Goal: Entertainment & Leisure: Consume media (video, audio)

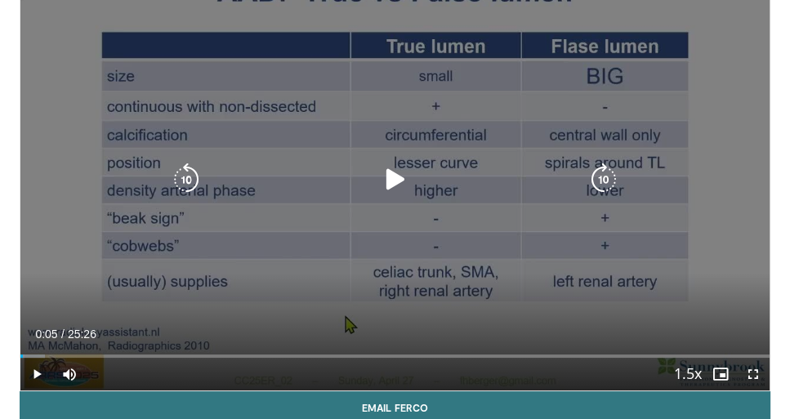
click at [377, 181] on div "Video Player" at bounding box center [394, 179] width 449 height 33
click at [383, 180] on icon "Video Player" at bounding box center [395, 179] width 33 height 33
click at [428, 106] on div "10 seconds Tap to unmute" at bounding box center [394, 180] width 749 height 422
click at [419, 135] on div "10 seconds Tap to unmute" at bounding box center [394, 180] width 749 height 422
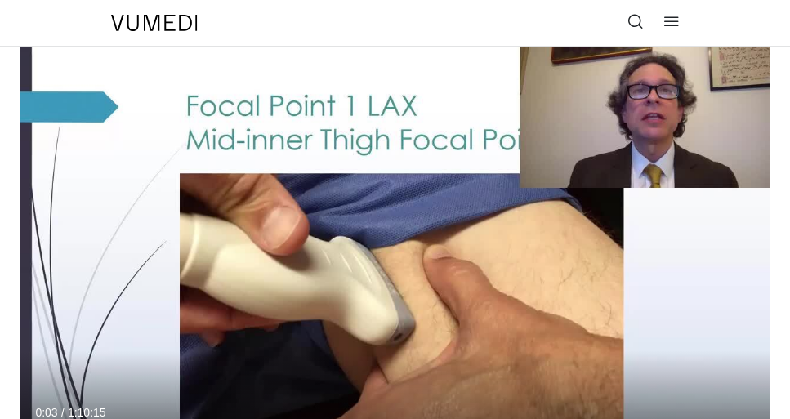
click at [326, 242] on div "Video Player" at bounding box center [394, 258] width 449 height 33
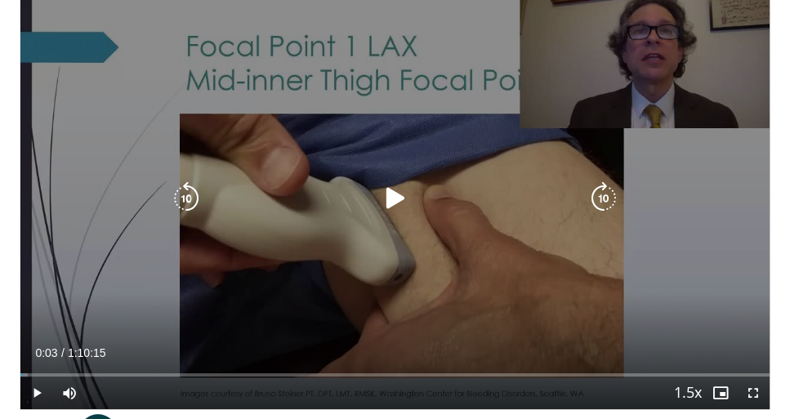
click at [390, 195] on icon "Video Player" at bounding box center [395, 198] width 33 height 33
click at [315, 115] on div "50 seconds Tap to unmute" at bounding box center [394, 199] width 749 height 422
